Goal: Find specific page/section

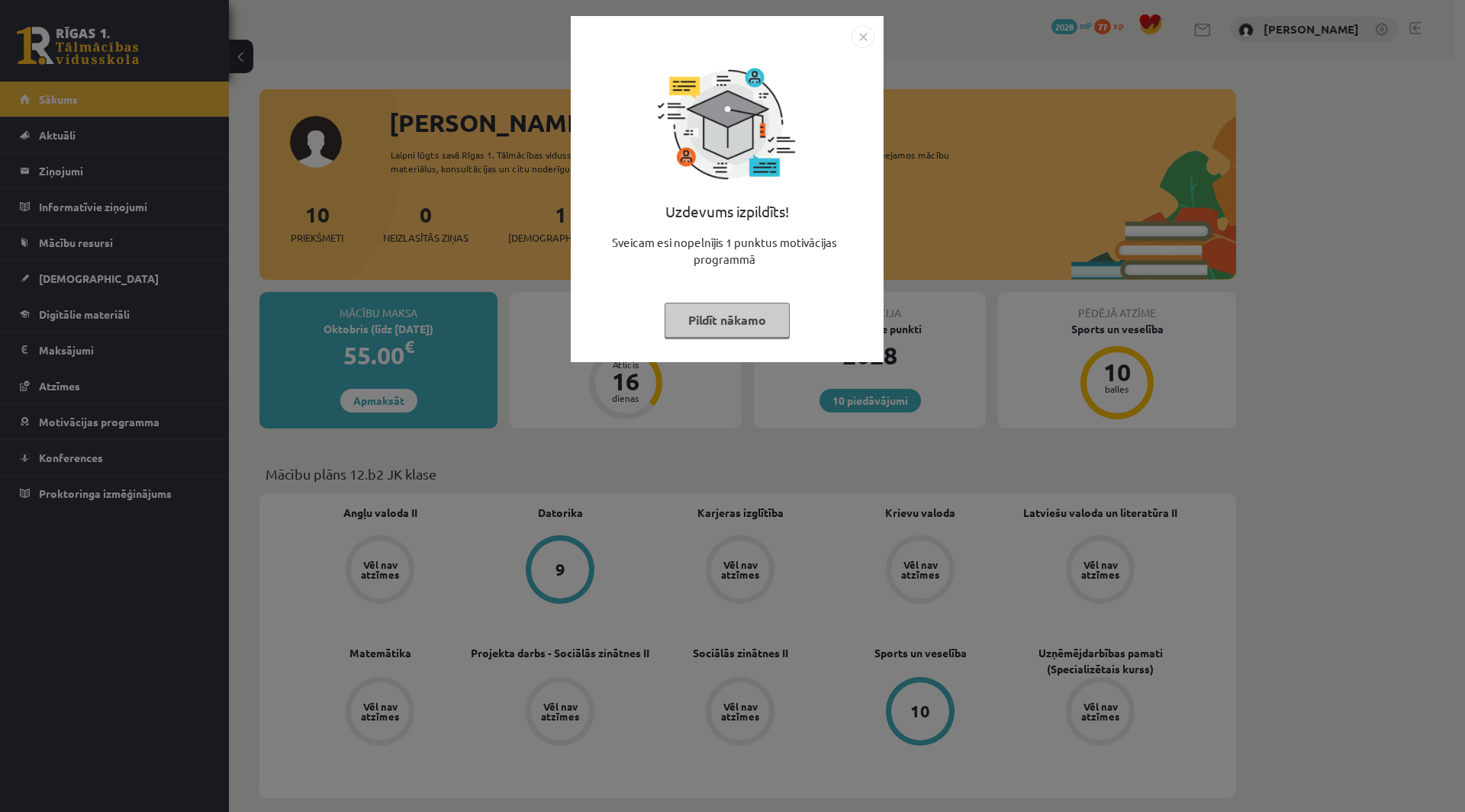
click at [723, 320] on button "Pildīt nākamo" at bounding box center [727, 320] width 125 height 35
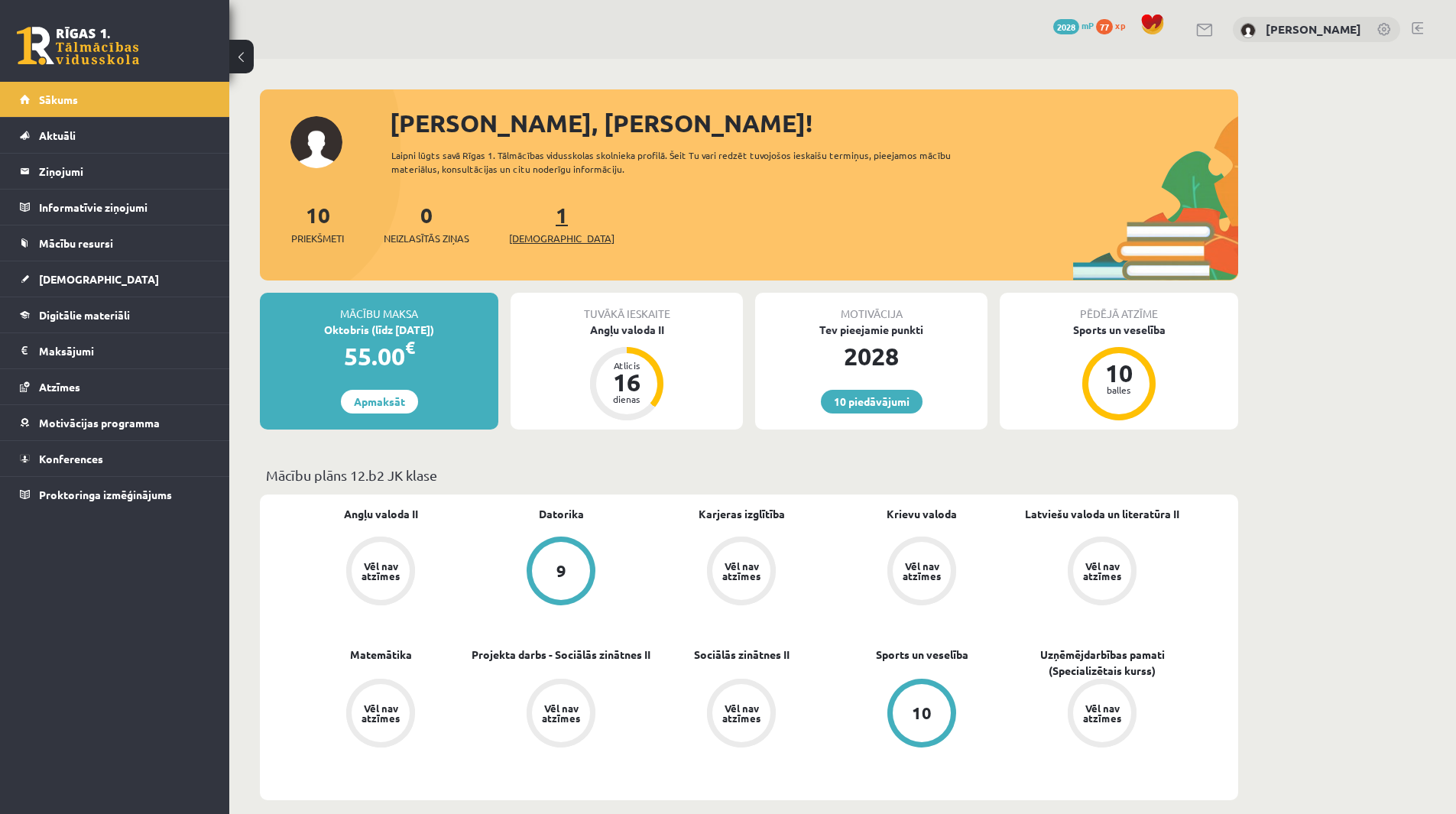
click at [533, 235] on span "[DEMOGRAPHIC_DATA]" at bounding box center [562, 239] width 106 height 15
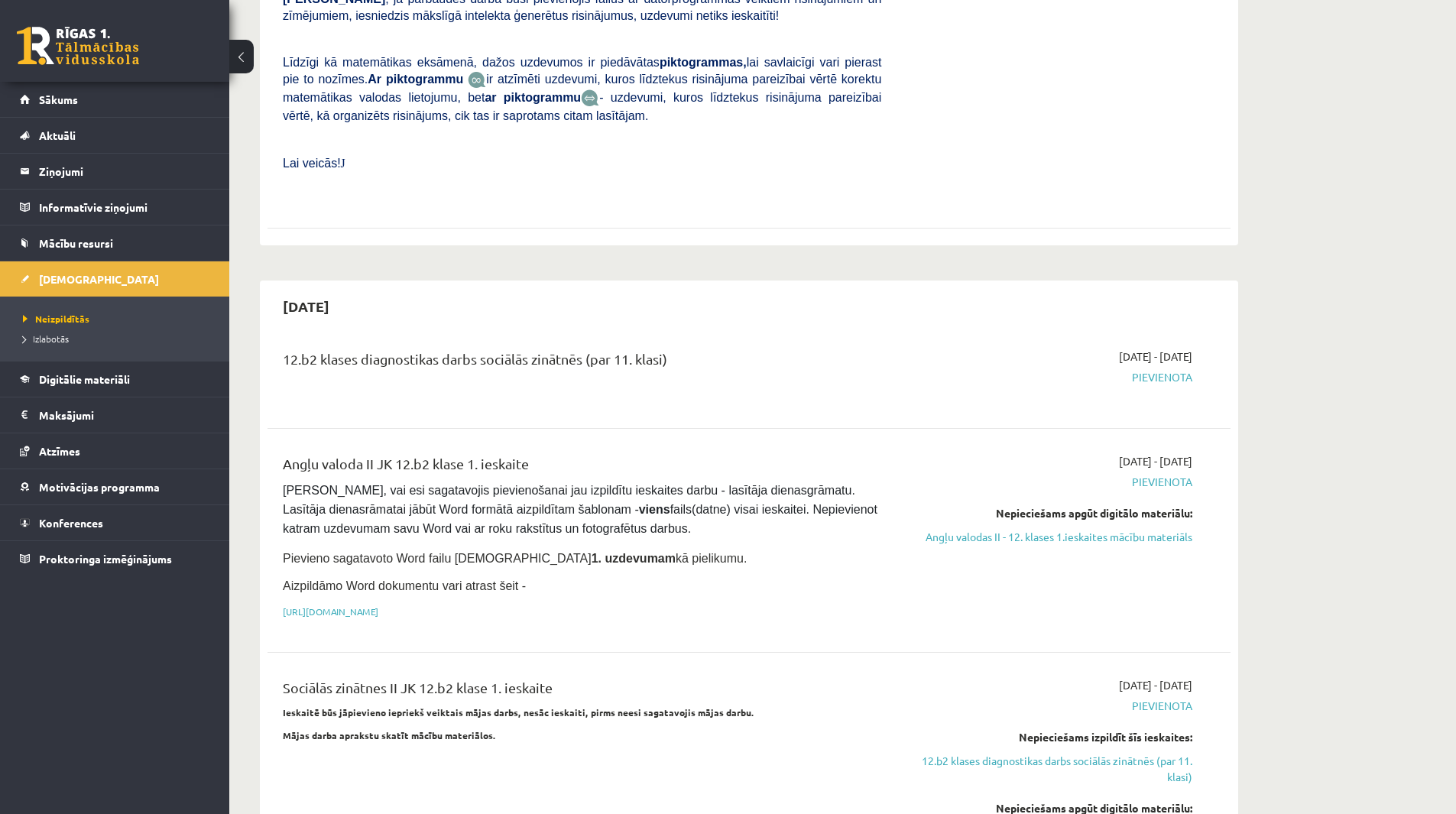
scroll to position [535, 0]
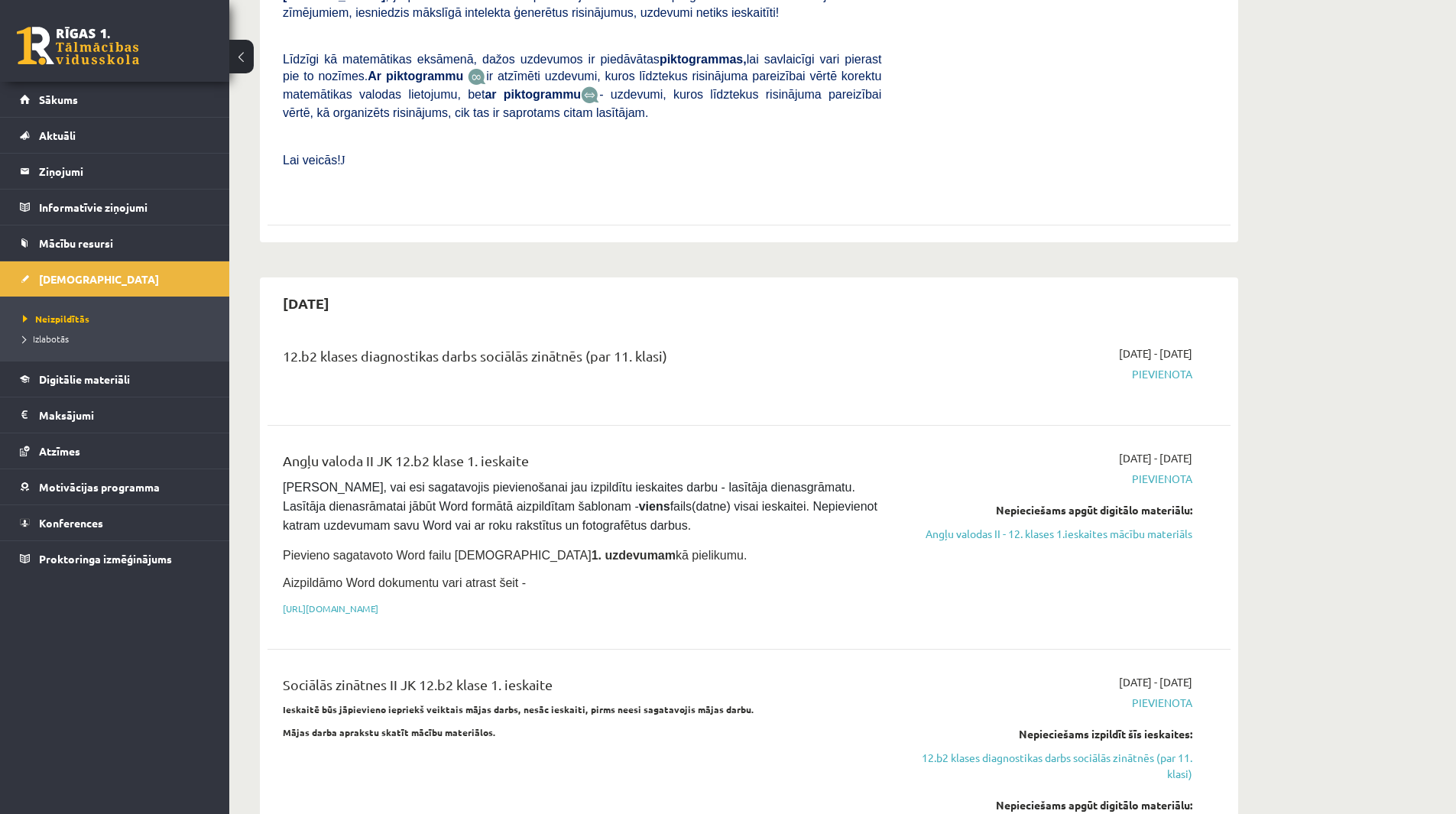
click at [523, 346] on div "12.b2 klases diagnostikas darbs sociālās zinātnēs (par 11. klasi)" at bounding box center [582, 360] width 599 height 28
